Goal: Navigation & Orientation: Find specific page/section

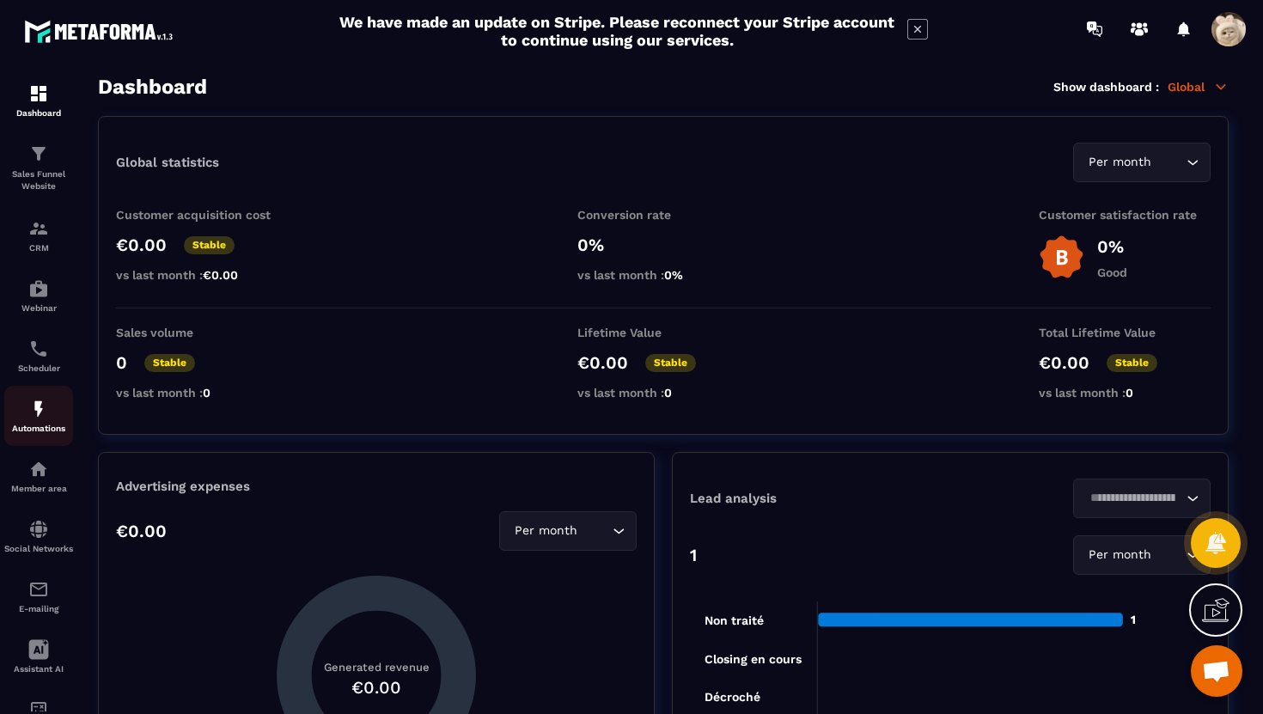
click at [52, 418] on div "Automations" at bounding box center [38, 416] width 69 height 34
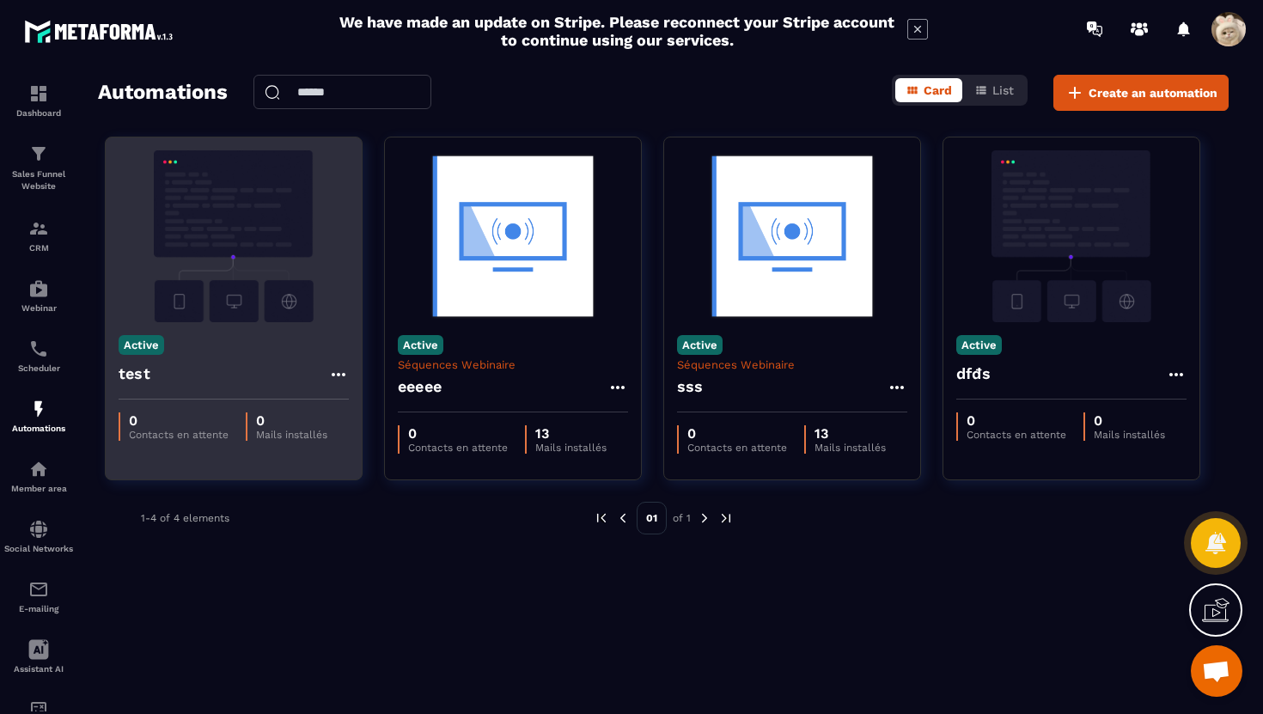
click at [275, 328] on div "Active test" at bounding box center [234, 360] width 256 height 77
click at [272, 370] on div "test" at bounding box center [234, 378] width 230 height 41
click at [265, 269] on img at bounding box center [234, 236] width 230 height 172
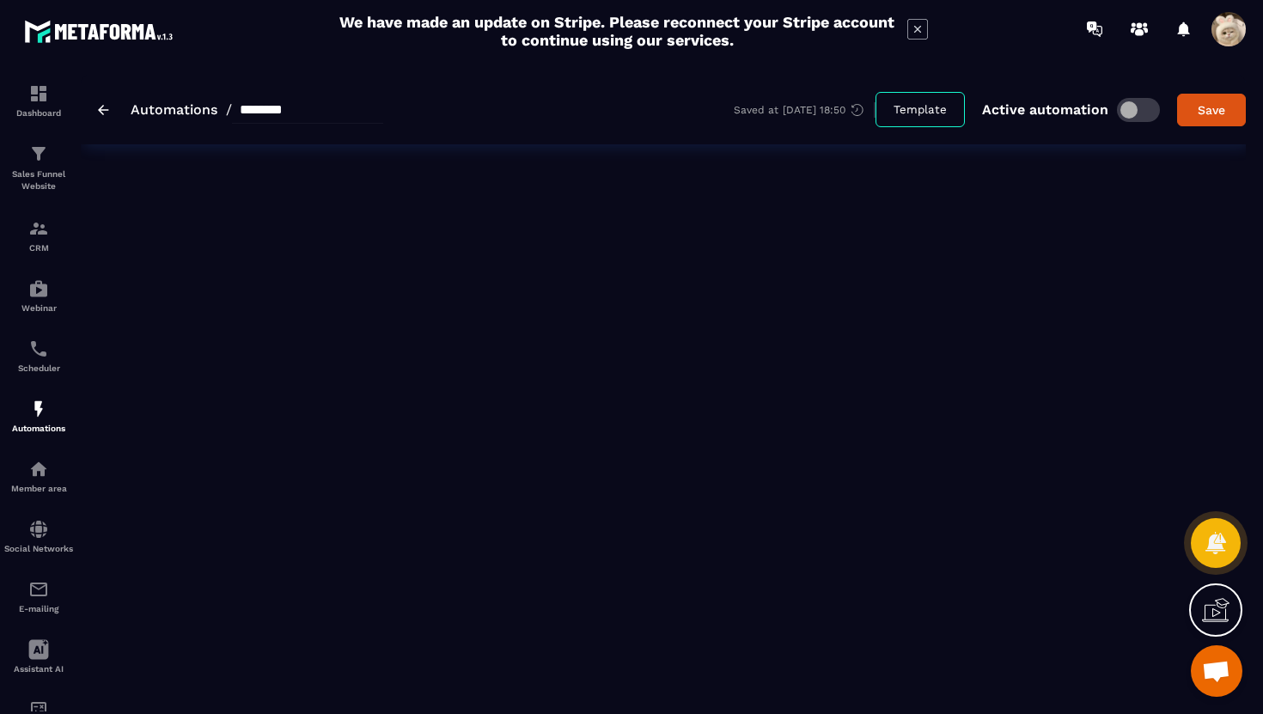
type input "****"
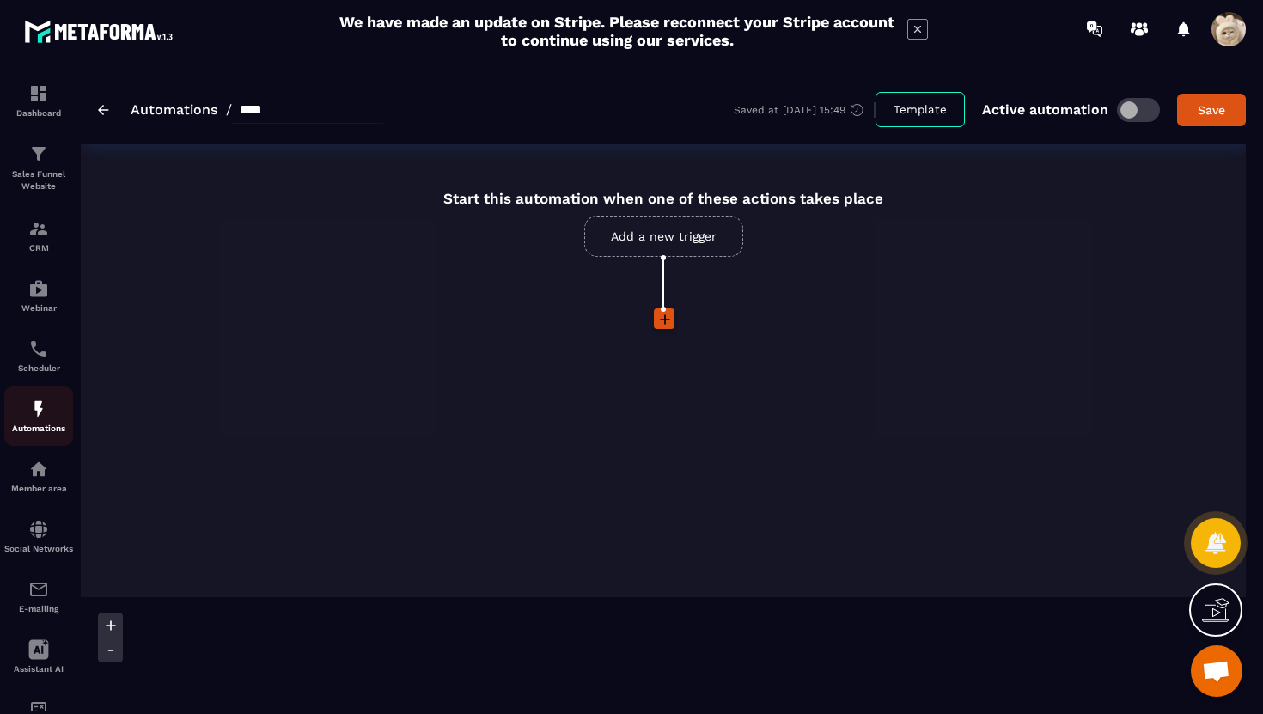
click at [43, 405] on img at bounding box center [38, 409] width 21 height 21
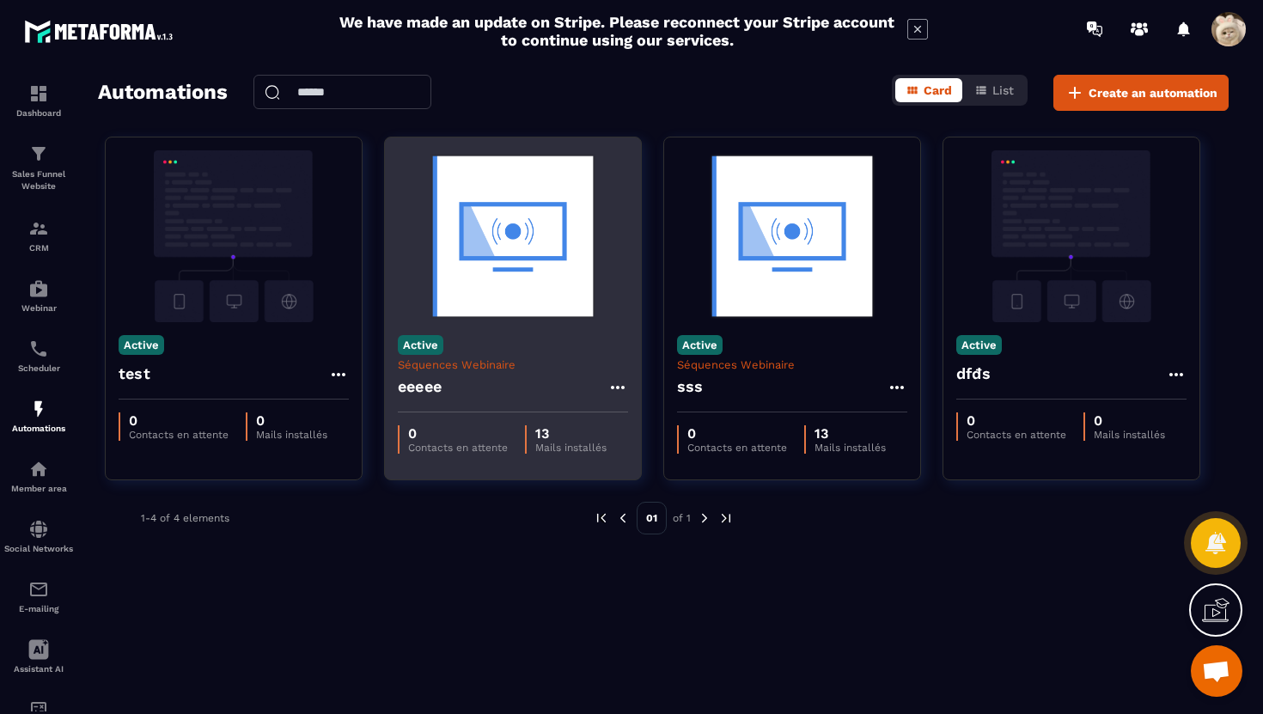
click at [462, 323] on div "Active Séquences Webinaire eeeee" at bounding box center [513, 367] width 256 height 90
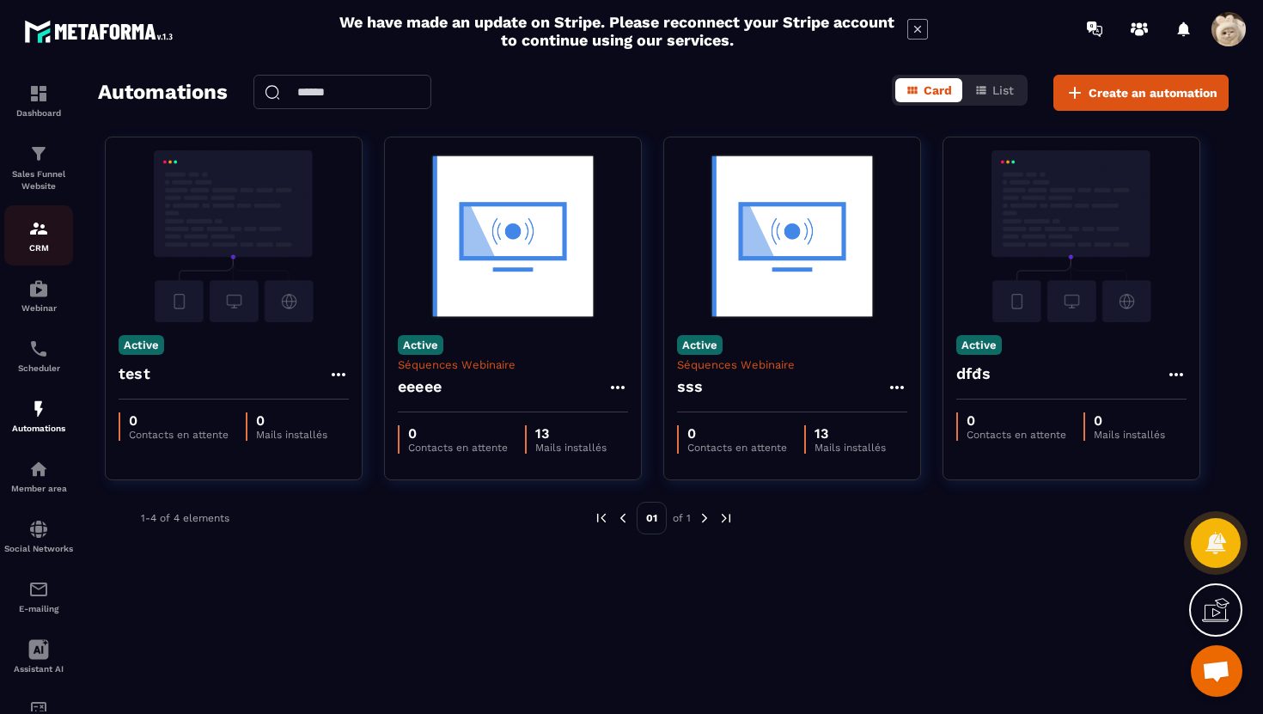
click at [34, 240] on div "CRM" at bounding box center [38, 235] width 69 height 34
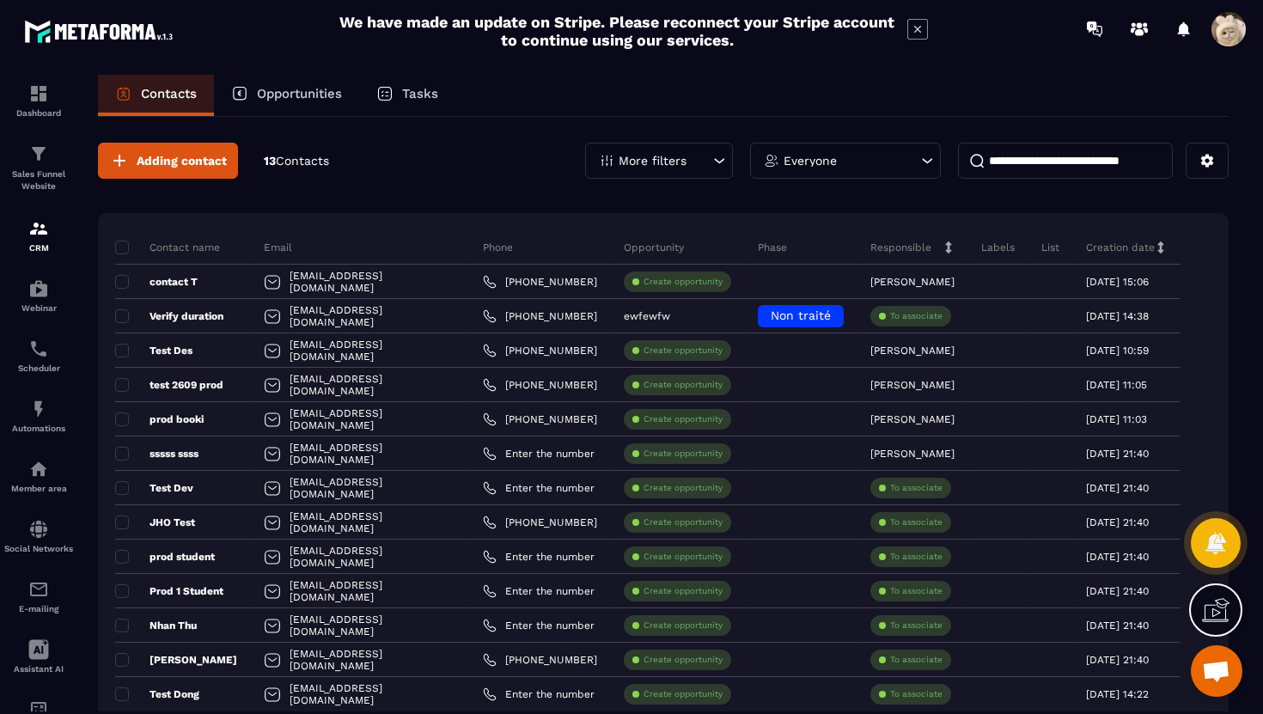
click at [1240, 30] on span at bounding box center [1228, 29] width 34 height 34
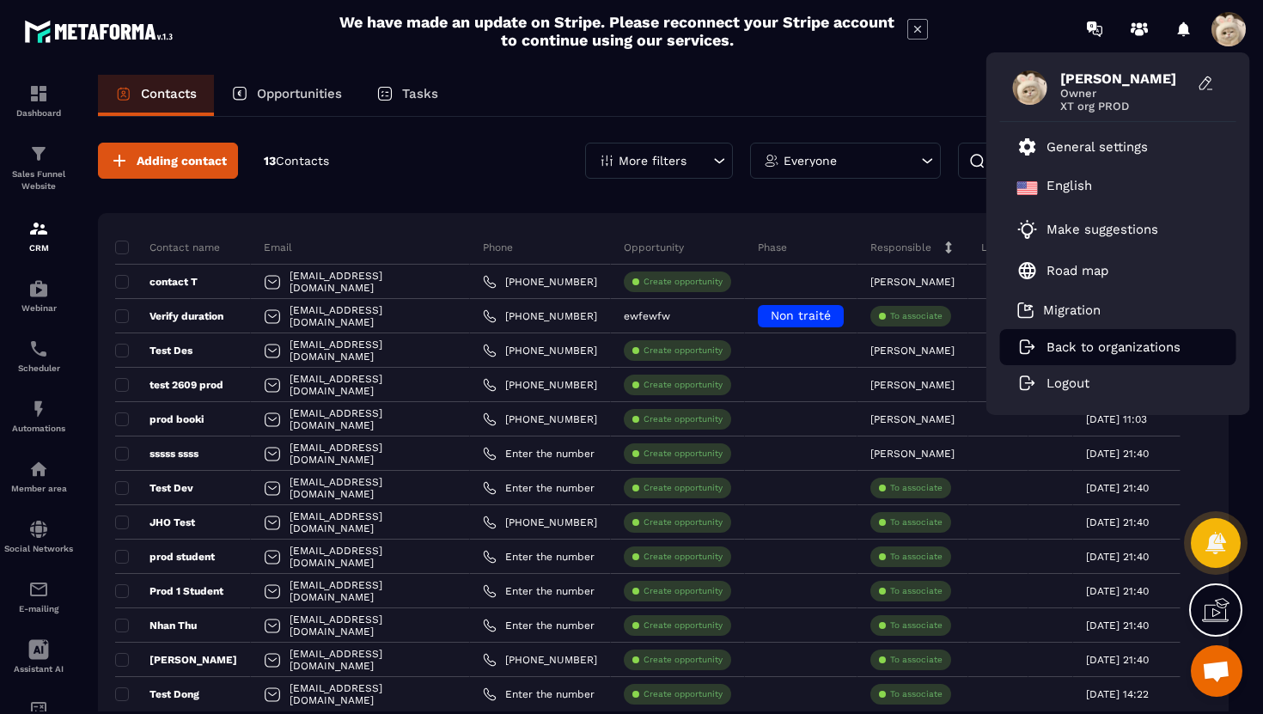
click at [1053, 337] on li "Back to organizations" at bounding box center [1118, 347] width 236 height 36
click at [648, 105] on div "Contacts Opportunities Tasks" at bounding box center [663, 95] width 1131 height 41
